Goal: Share content

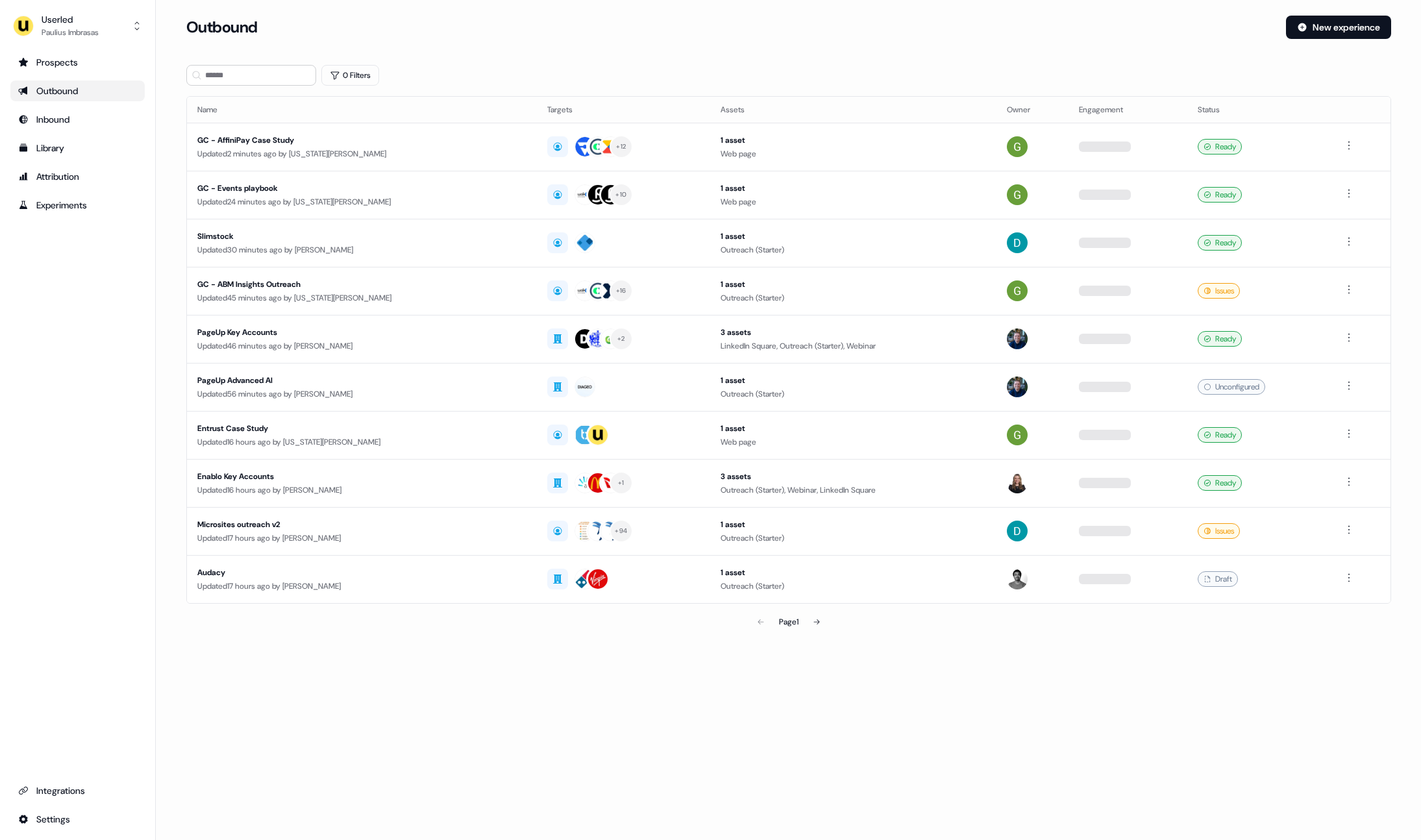
click at [89, 92] on div "Outbound" at bounding box center [77, 91] width 118 height 13
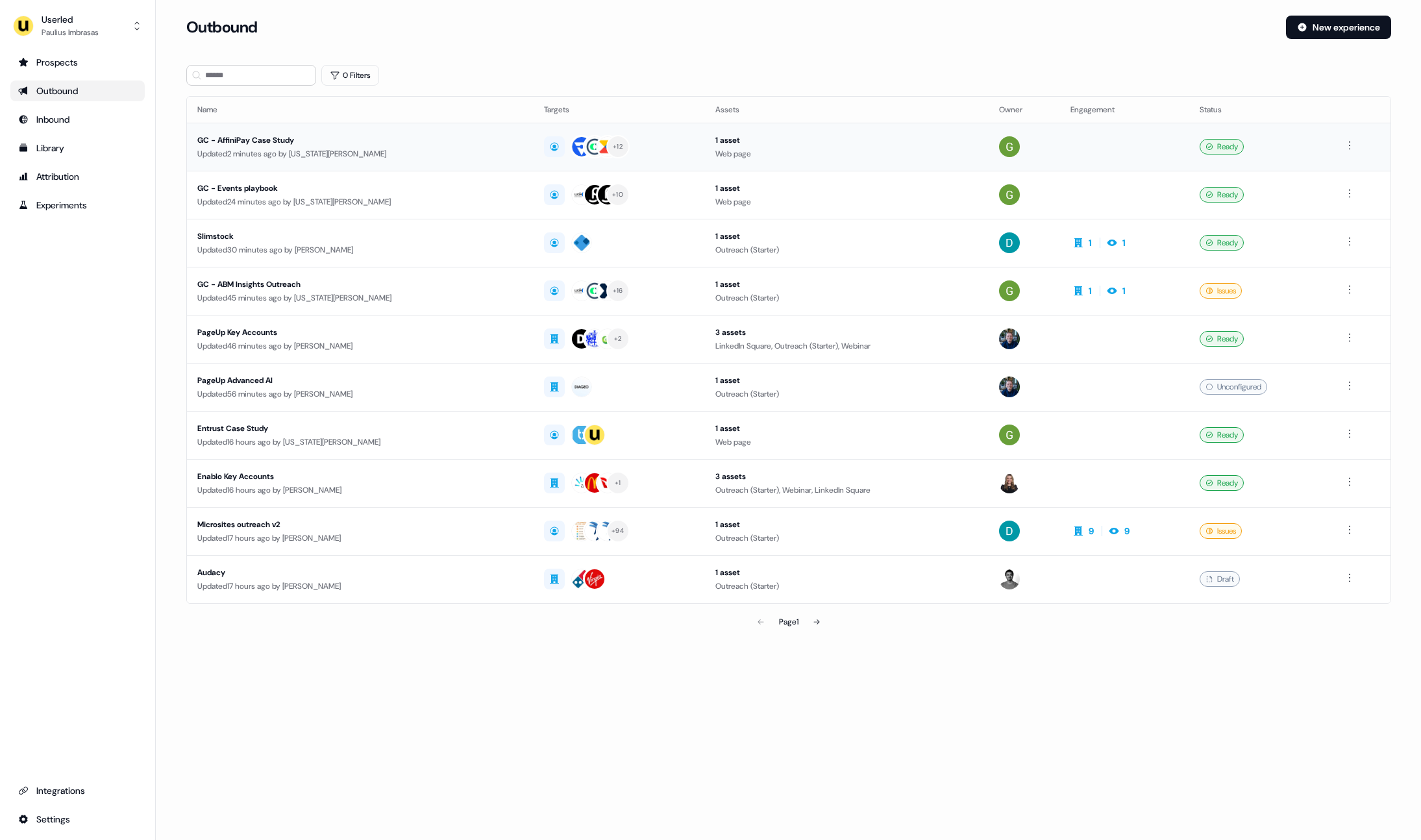
click at [274, 138] on div "GC - AffiniPay Case Study" at bounding box center [359, 139] width 326 height 13
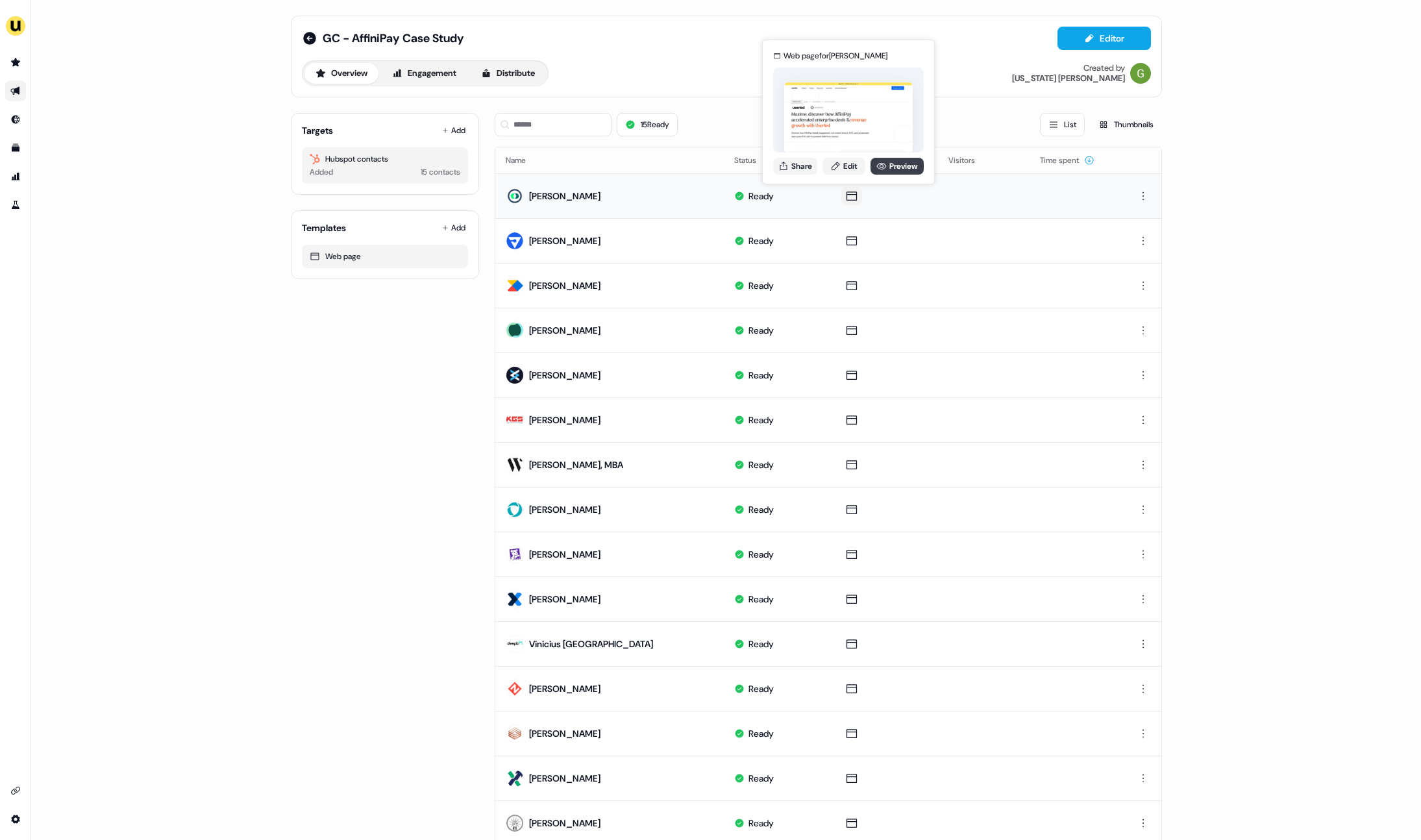
click at [903, 163] on link "Preview" at bounding box center [896, 165] width 53 height 17
click at [801, 172] on button "Share" at bounding box center [796, 165] width 44 height 17
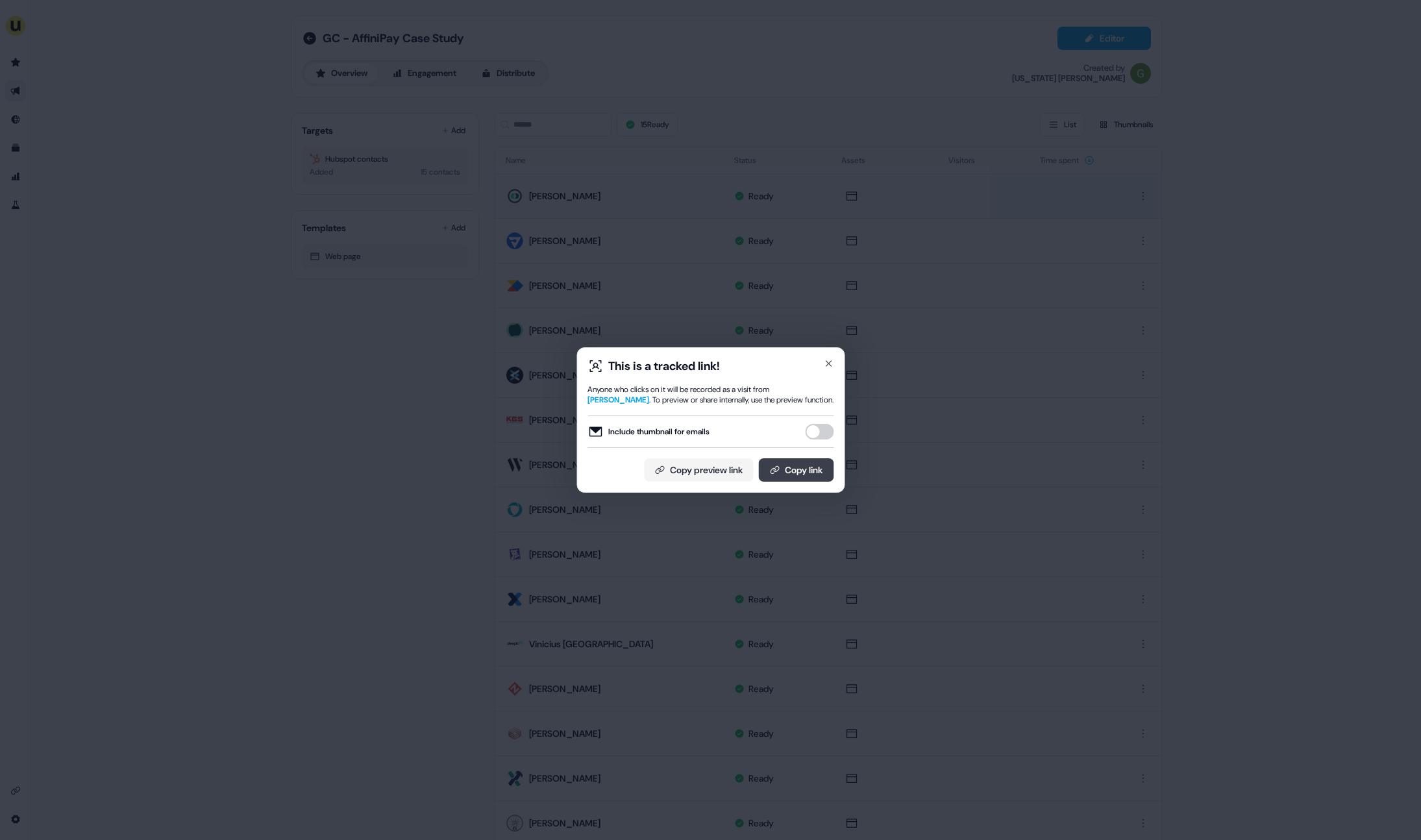
click at [801, 470] on button "Copy link" at bounding box center [797, 469] width 76 height 23
click at [1004, 248] on div "This is a tracked link! Anyone who clicks on it will be recorded as a visit fro…" at bounding box center [710, 420] width 1421 height 840
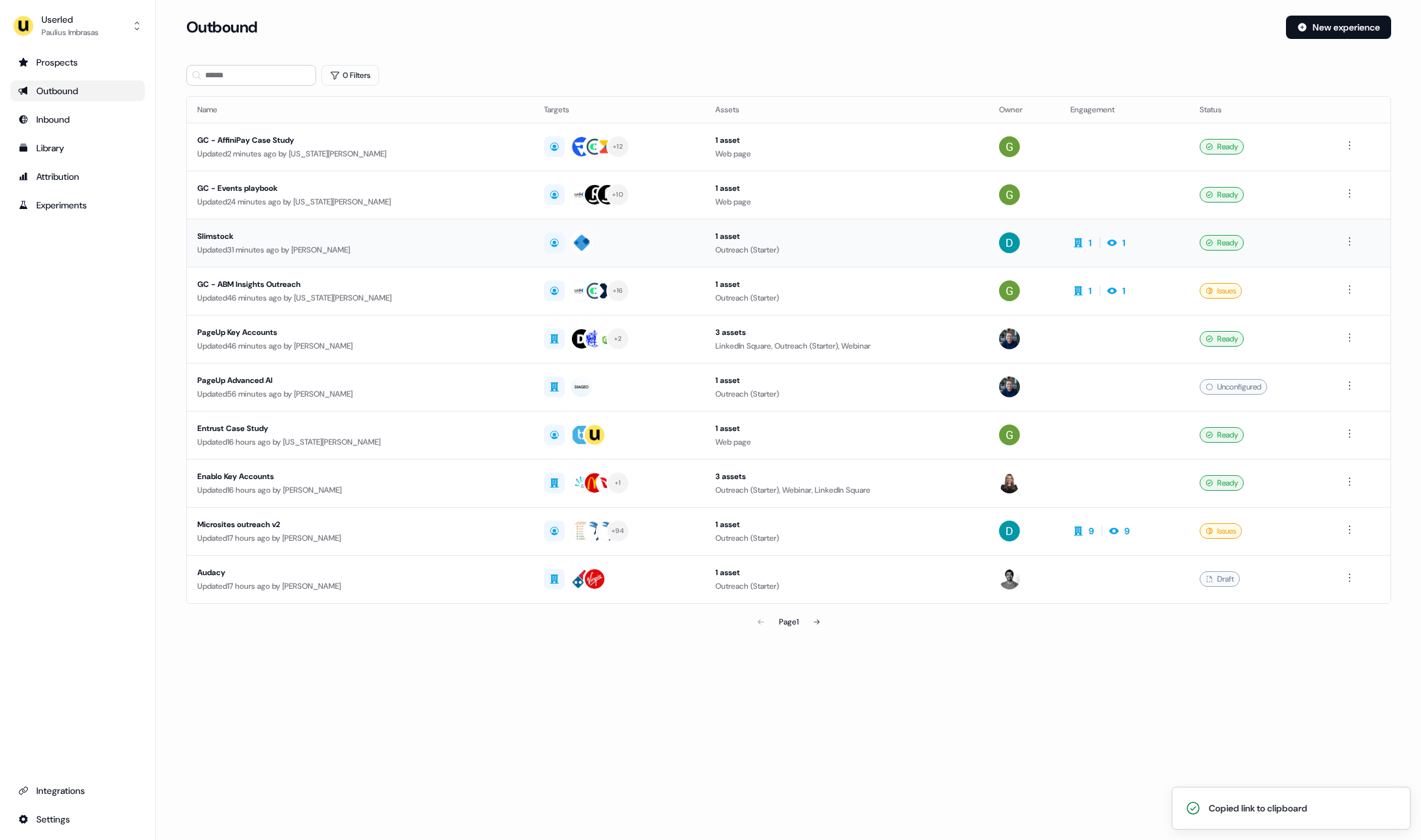
click at [272, 241] on div "Slimstock" at bounding box center [359, 236] width 326 height 13
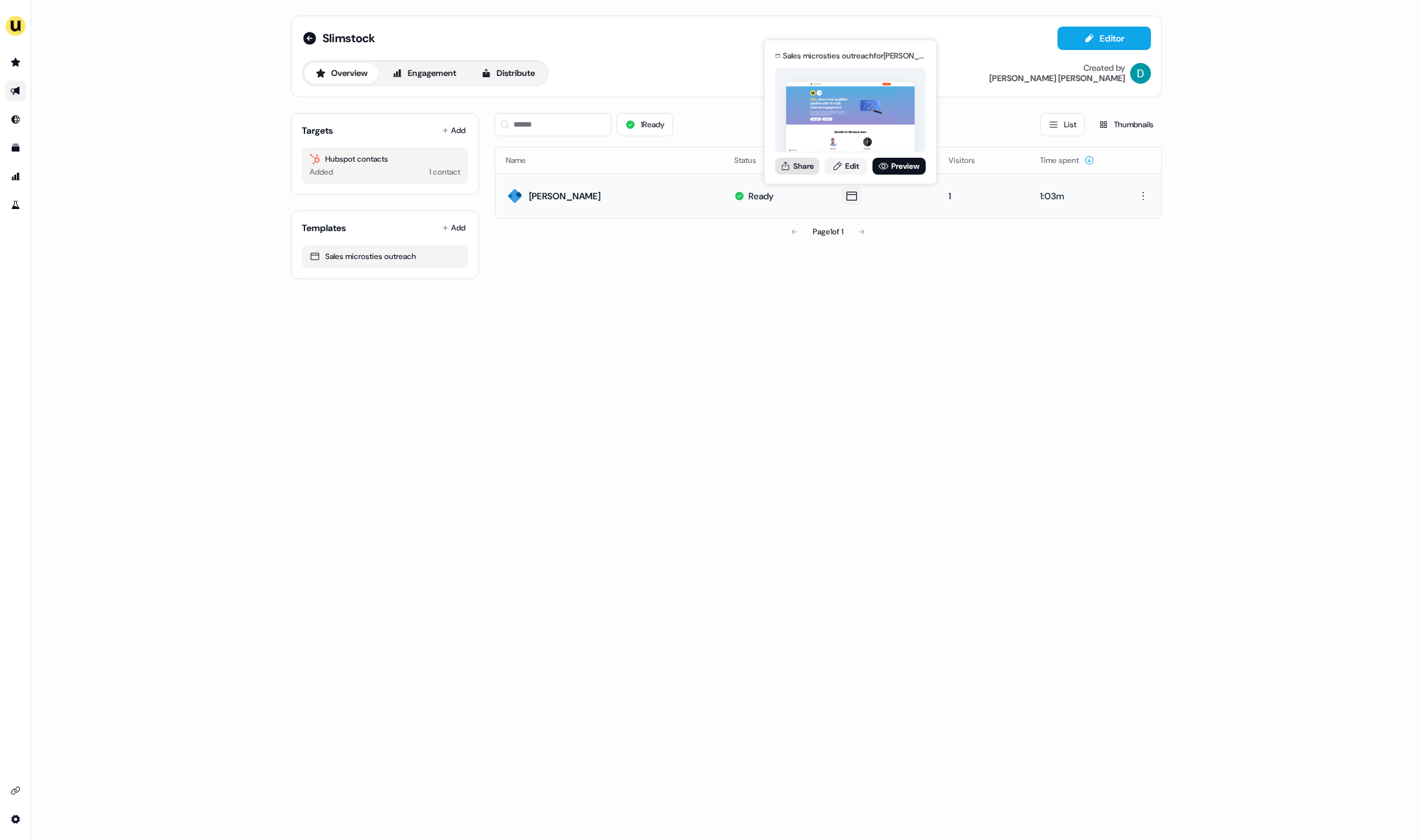
click at [806, 171] on button "Share" at bounding box center [798, 165] width 44 height 17
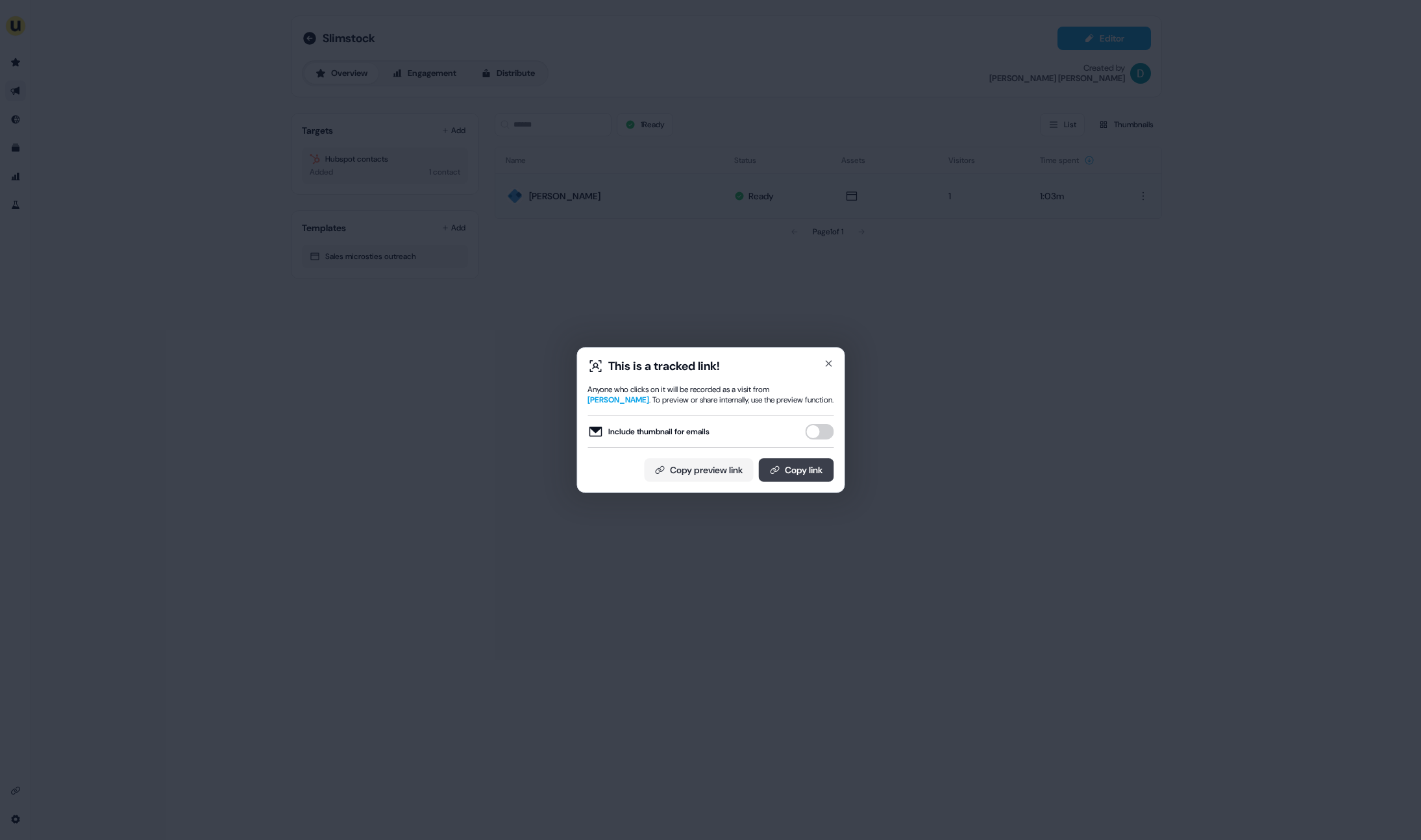
click at [813, 465] on button "Copy link" at bounding box center [797, 469] width 76 height 23
click at [1294, 492] on div "This is a tracked link! Anyone who clicks on it will be recorded as a visit fro…" at bounding box center [710, 420] width 1421 height 840
